Goal: Find contact information: Find contact information

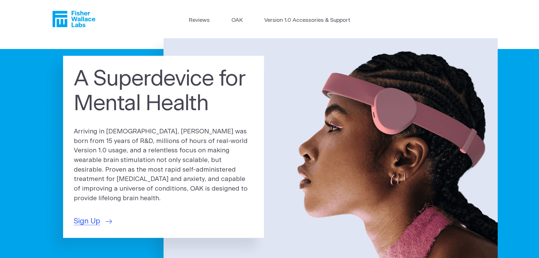
click at [87, 17] on icon "Fisher Wallace" at bounding box center [73, 19] width 43 height 16
click at [198, 20] on link "Reviews" at bounding box center [199, 20] width 21 height 8
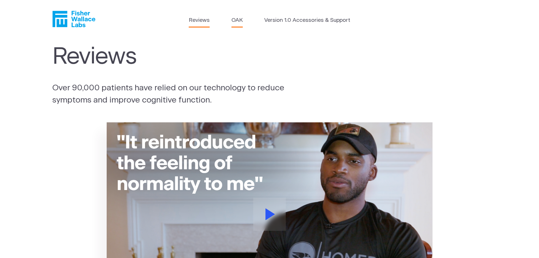
click at [236, 20] on link "OAK" at bounding box center [237, 20] width 11 height 8
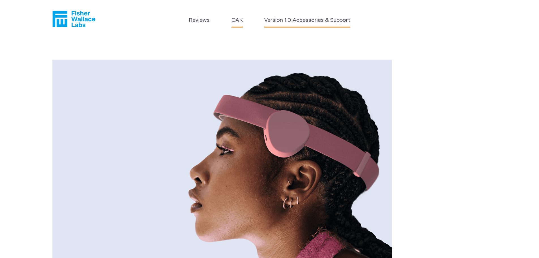
click at [309, 20] on link "Version 1.0 Accessories & Support" at bounding box center [307, 20] width 86 height 8
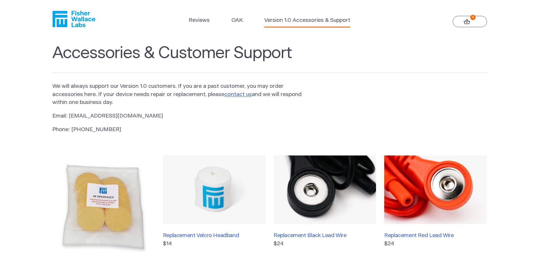
click at [77, 20] on icon "Fisher Wallace" at bounding box center [73, 19] width 43 height 16
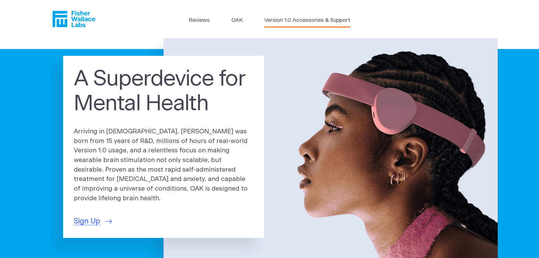
click at [314, 19] on link "Version 1.0 Accessories & Support" at bounding box center [307, 20] width 86 height 8
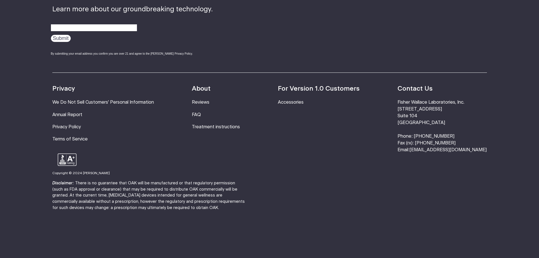
scroll to position [486, 0]
click at [201, 112] on link "FAQ" at bounding box center [196, 114] width 9 height 5
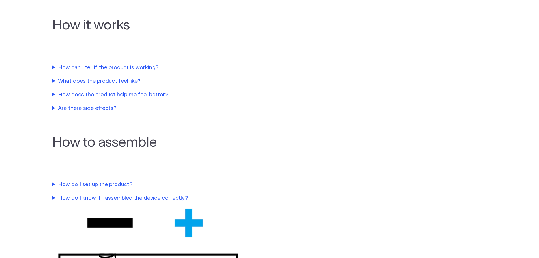
scroll to position [279, 0]
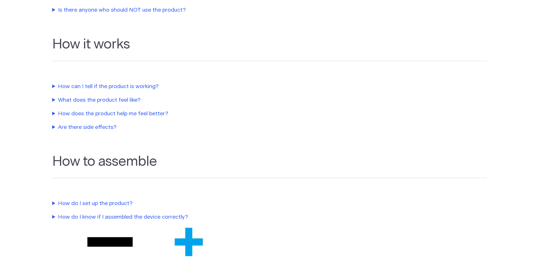
click at [107, 127] on summary "Are there side effects?" at bounding box center [181, 127] width 258 height 8
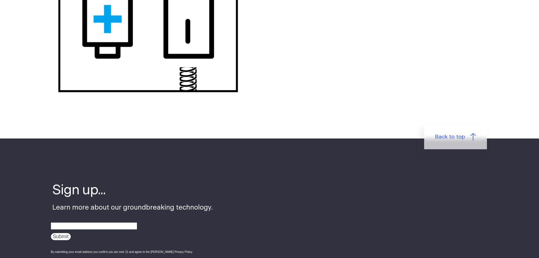
scroll to position [732, 0]
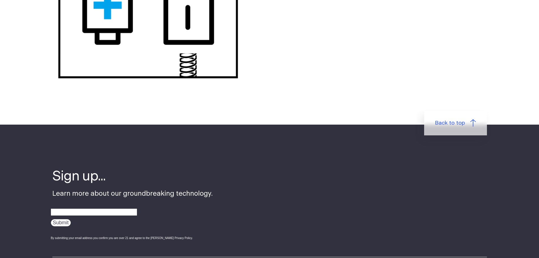
drag, startPoint x: 444, startPoint y: 119, endPoint x: 442, endPoint y: 121, distance: 3.2
click at [444, 119] on link "Back to top" at bounding box center [455, 123] width 63 height 24
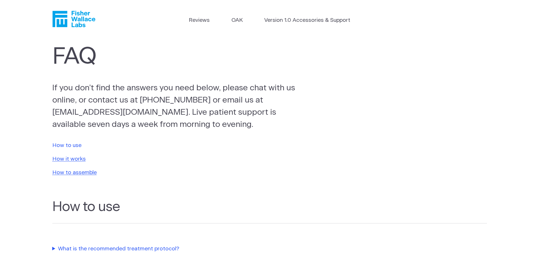
click at [61, 145] on link "How to use" at bounding box center [66, 145] width 29 height 5
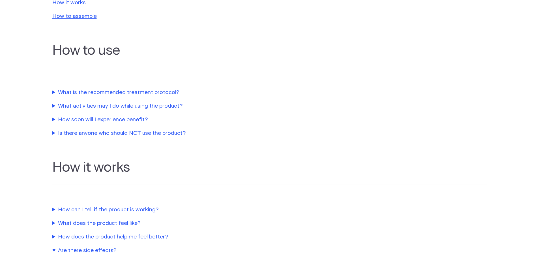
scroll to position [188, 0]
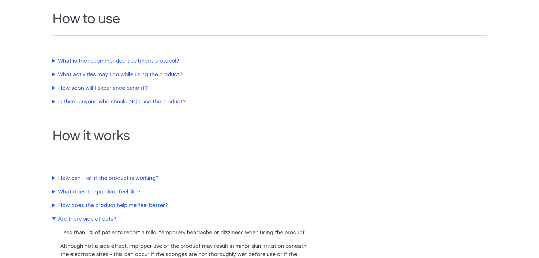
click at [115, 102] on summary "Is there anyone who should NOT use the product?" at bounding box center [181, 102] width 258 height 8
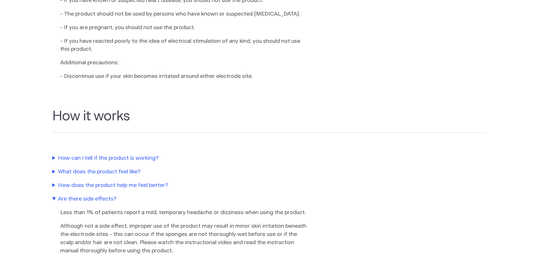
scroll to position [357, 0]
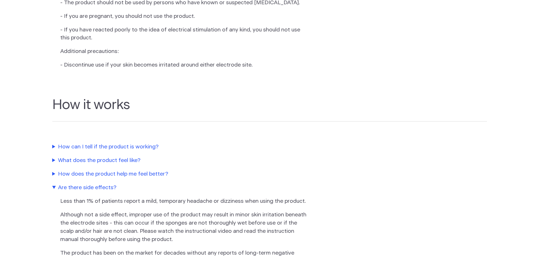
click at [78, 165] on summary "What does the product feel like?" at bounding box center [181, 161] width 258 height 8
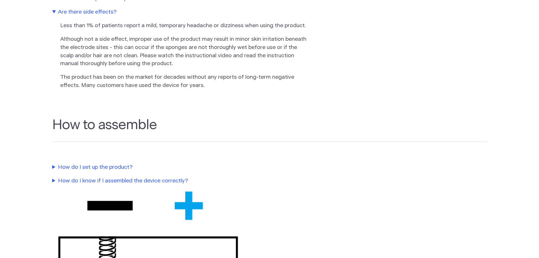
scroll to position [556, 0]
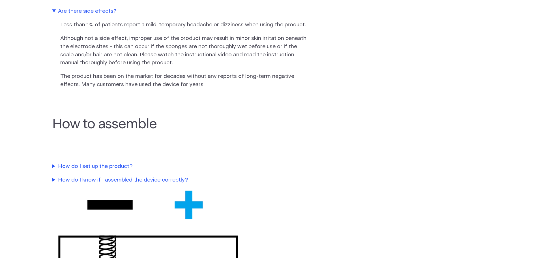
click at [97, 171] on summary "How do I set up the product?" at bounding box center [181, 166] width 258 height 8
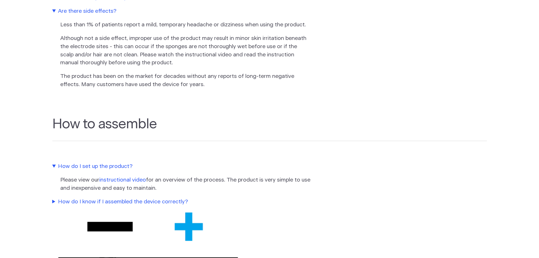
click at [119, 183] on link "instructional video" at bounding box center [122, 179] width 47 height 5
click at [118, 183] on link "instructional video" at bounding box center [122, 179] width 47 height 5
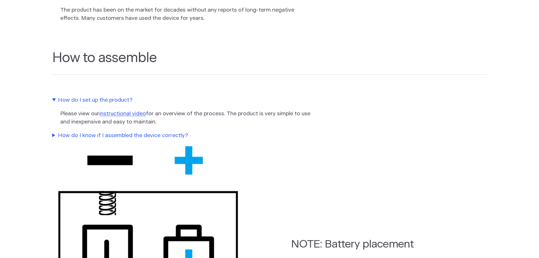
scroll to position [669, 0]
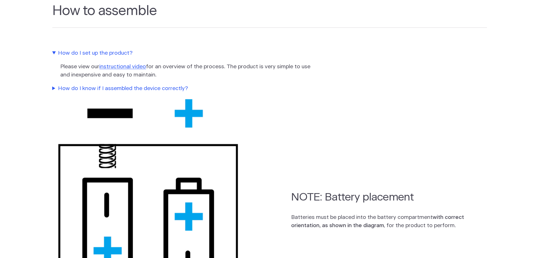
click at [110, 93] on summary "How do I know if I assembled the device correctly?" at bounding box center [181, 89] width 258 height 8
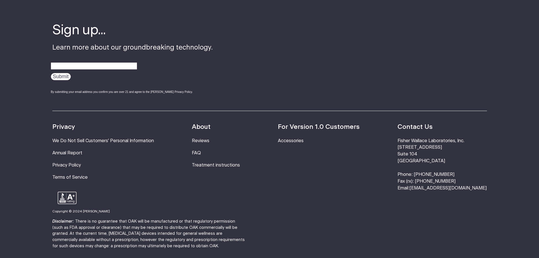
scroll to position [1178, 0]
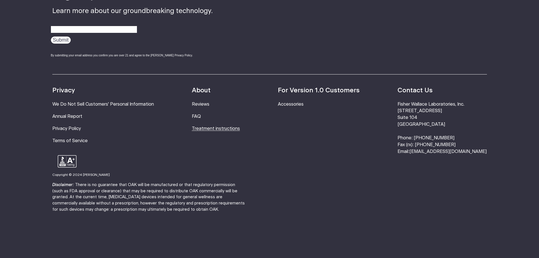
click at [213, 131] on link "Treatment instructions" at bounding box center [216, 128] width 48 height 5
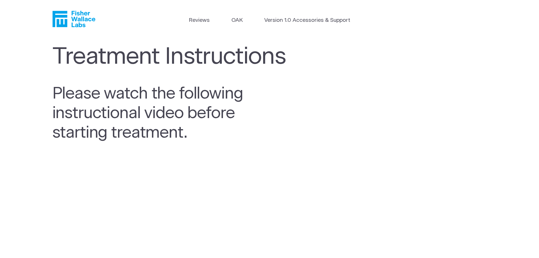
click at [77, 20] on icon "Fisher Wallace" at bounding box center [73, 19] width 43 height 16
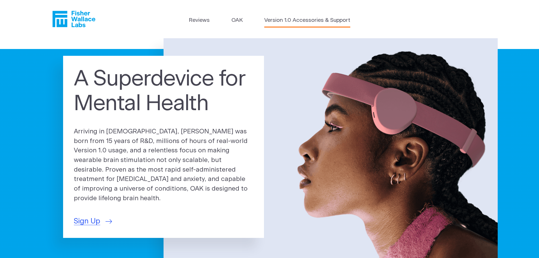
click at [314, 18] on link "Version 1.0 Accessories & Support" at bounding box center [307, 20] width 86 height 8
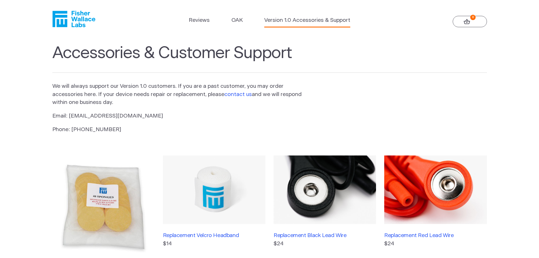
click at [233, 95] on link "contact us" at bounding box center [237, 94] width 27 height 5
click at [75, 117] on p "Email: info@fisherwallace.com" at bounding box center [177, 116] width 250 height 8
drag, startPoint x: 68, startPoint y: 115, endPoint x: 128, endPoint y: 116, distance: 59.7
click at [128, 116] on p "Email: info@fisherwallace.com" at bounding box center [177, 116] width 250 height 8
copy p "[EMAIL_ADDRESS][DOMAIN_NAME]"
